Goal: Understand process/instructions: Learn how to perform a task or action

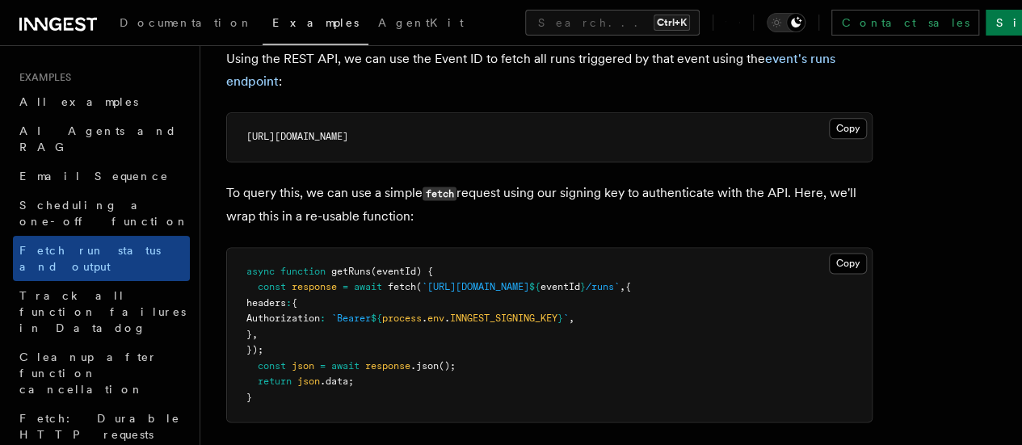
scroll to position [975, 0]
click at [829, 137] on button "Copy Copied" at bounding box center [848, 126] width 38 height 21
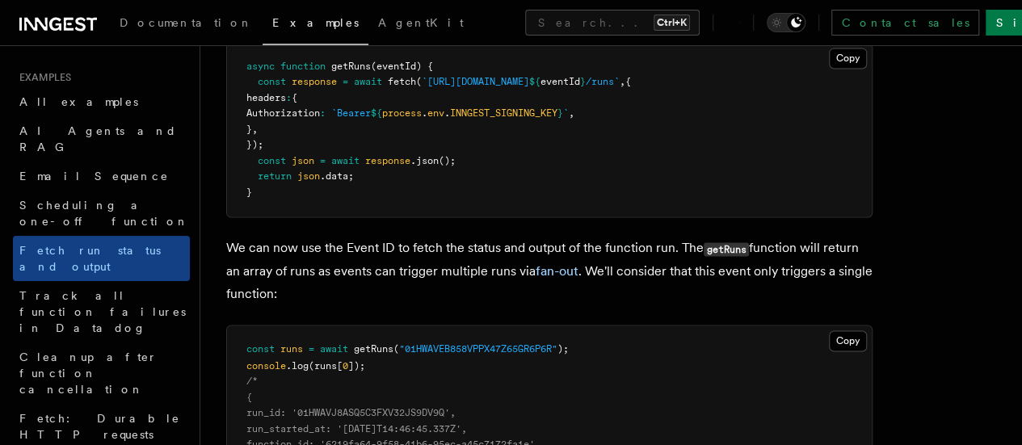
scroll to position [1181, 0]
drag, startPoint x: 605, startPoint y: 179, endPoint x: 498, endPoint y: 183, distance: 107.6
click at [498, 117] on span "INNGEST_SIGNING_KEY" at bounding box center [503, 111] width 107 height 11
copy span "INNGEST_SIGNING_KEY"
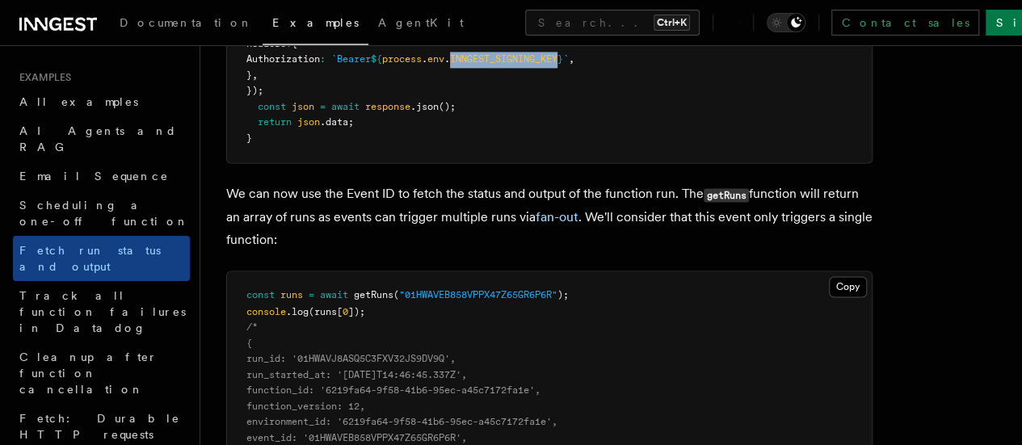
scroll to position [1222, 0]
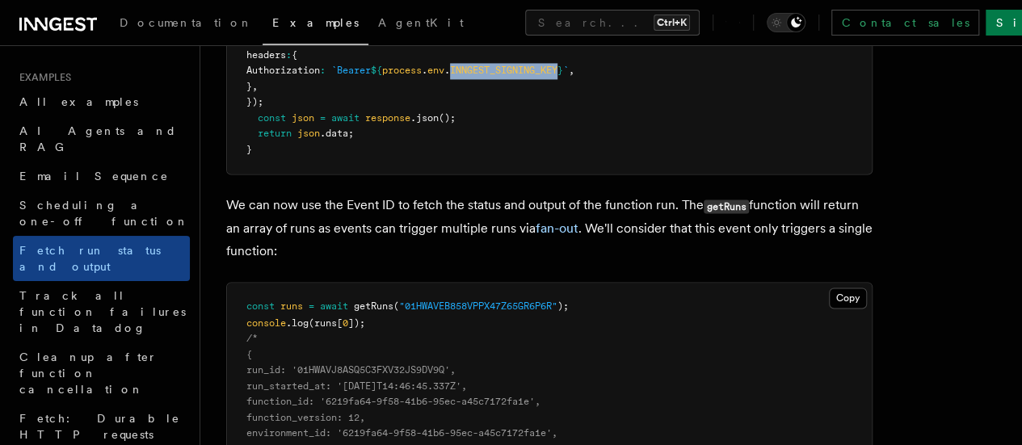
copy span "INNGEST_SIGNING_KEY"
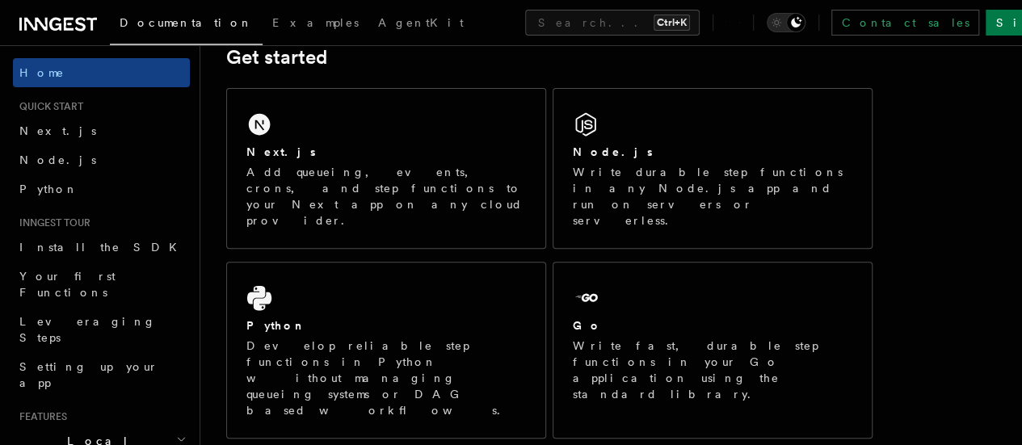
click at [394, 150] on div "Next.js Add queueing, events, crons, and step functions to your Next app on any…" at bounding box center [386, 168] width 318 height 159
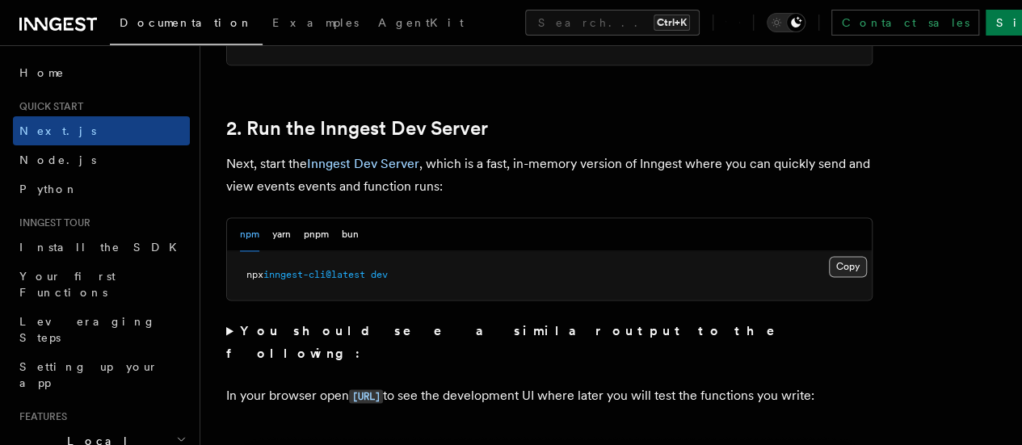
click at [829, 277] on button "Copy Copied" at bounding box center [848, 266] width 38 height 21
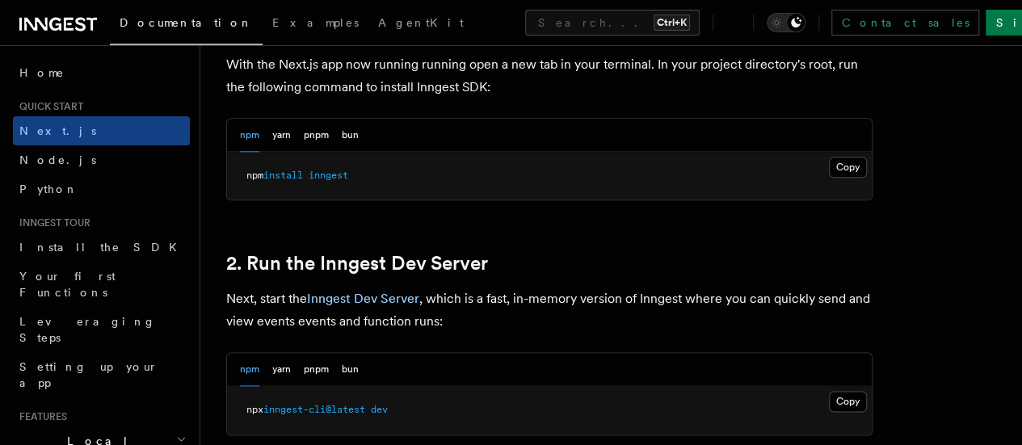
scroll to position [948, 0]
click at [829, 177] on button "Copy Copied" at bounding box center [848, 166] width 38 height 21
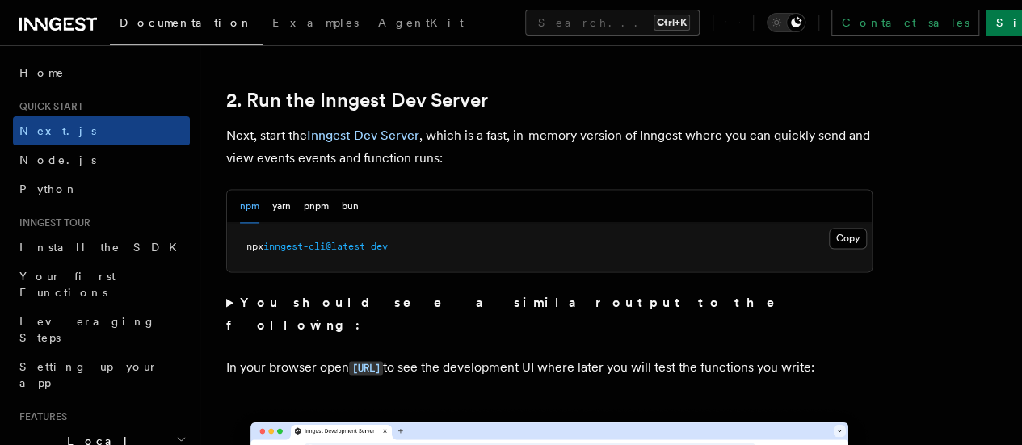
scroll to position [1112, 0]
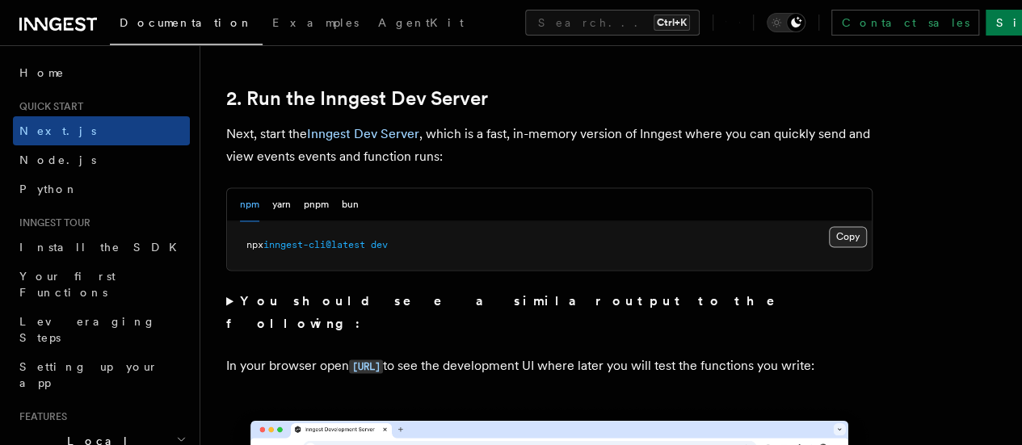
click at [829, 247] on button "Copy Copied" at bounding box center [848, 236] width 38 height 21
